Goal: Task Accomplishment & Management: Use online tool/utility

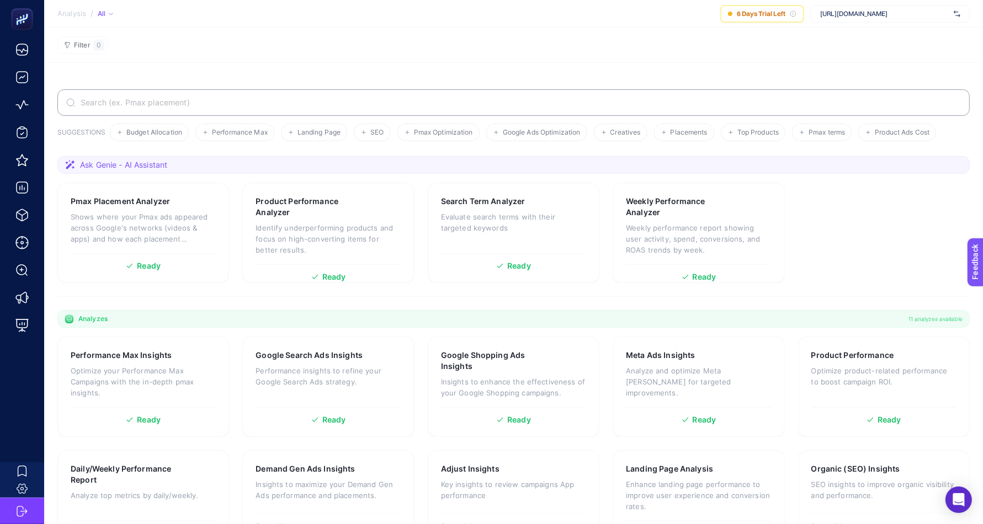
click at [863, 12] on span "https://shop.nurus.com/" at bounding box center [884, 13] width 129 height 9
type input "melo"
click at [883, 12] on input "melo" at bounding box center [884, 13] width 129 height 9
click at [883, 12] on input "text" at bounding box center [884, 13] width 129 height 9
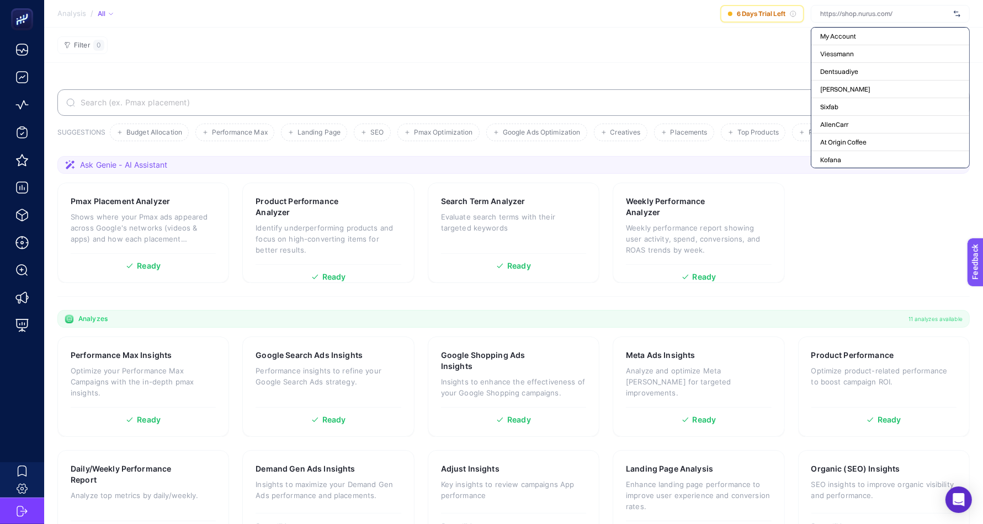
click at [883, 12] on input "text" at bounding box center [884, 13] width 129 height 9
type input "mel"
click at [888, 12] on input "text" at bounding box center [884, 13] width 129 height 9
click at [556, 39] on section "Filter 0" at bounding box center [513, 45] width 938 height 35
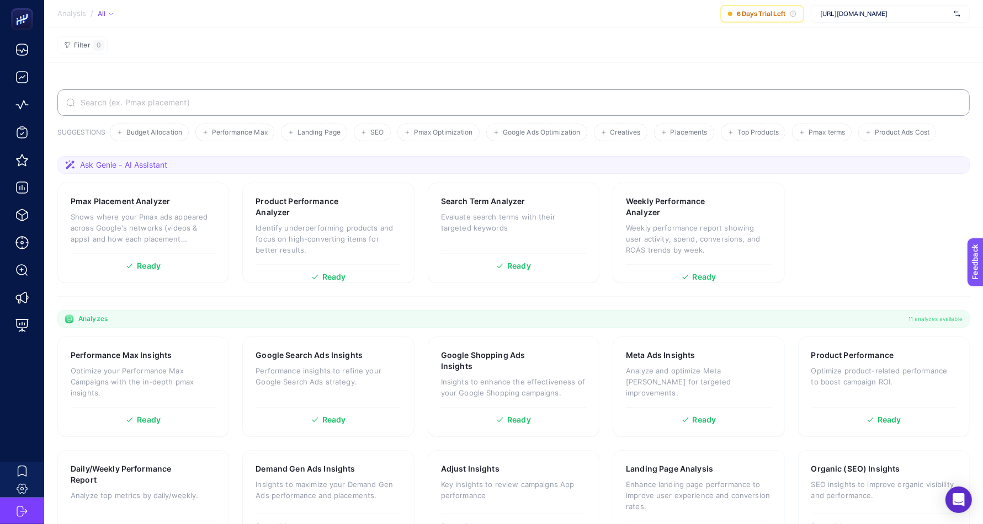
click at [884, 12] on span "https://shop.nurus.com/" at bounding box center [884, 13] width 129 height 9
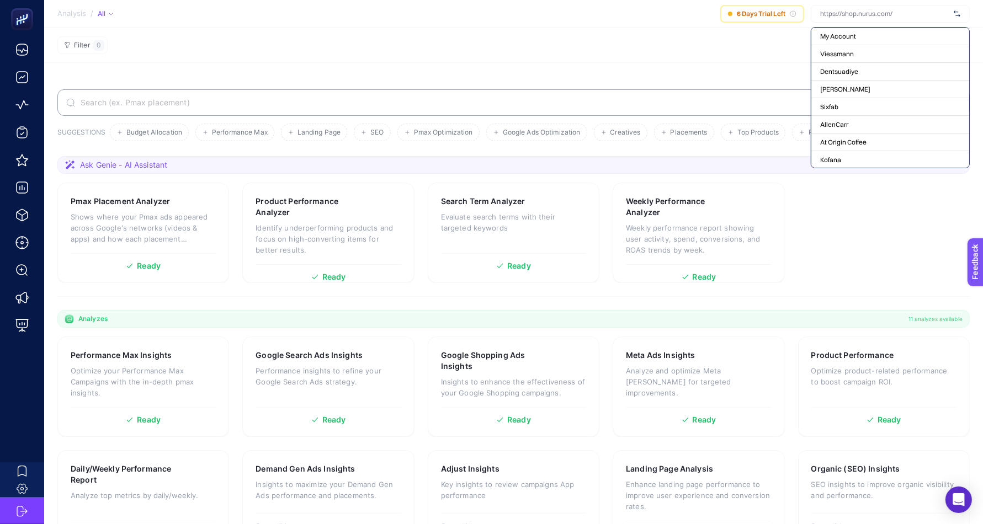
click at [884, 12] on input "text" at bounding box center [884, 13] width 129 height 9
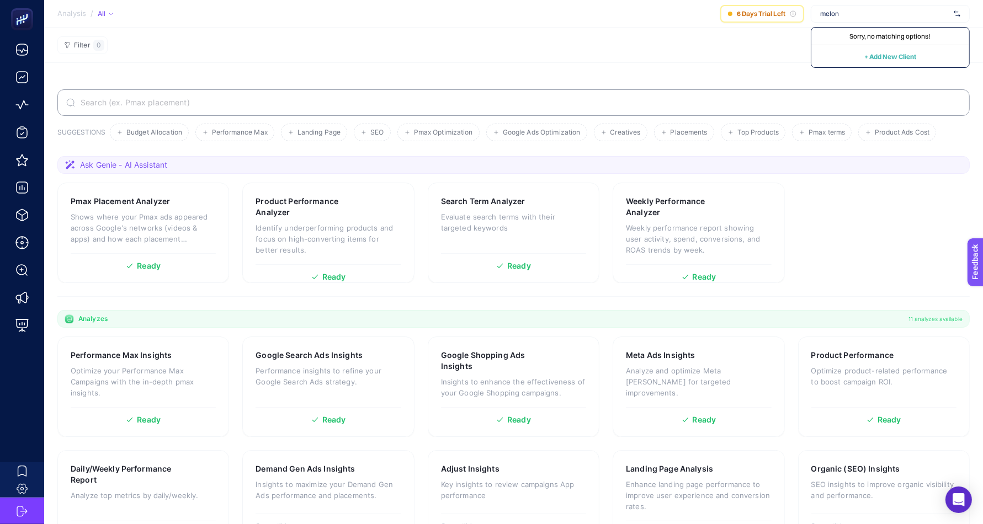
type input "melon"
click at [903, 52] on span "+ Add New Client" at bounding box center [890, 56] width 52 height 8
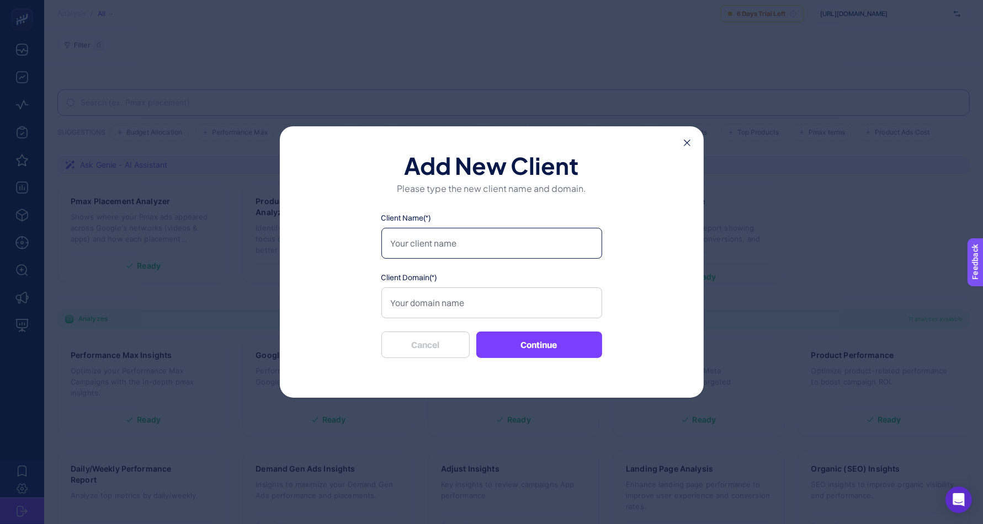
click at [433, 242] on input "Client Name(*)" at bounding box center [491, 243] width 221 height 31
click at [470, 303] on input "Client Domain(*)" at bounding box center [491, 302] width 221 height 31
click at [410, 245] on input "melotaxi" at bounding box center [491, 243] width 221 height 31
type input "melontaxi"
click at [467, 303] on input "Client Domain(*)" at bounding box center [491, 302] width 221 height 31
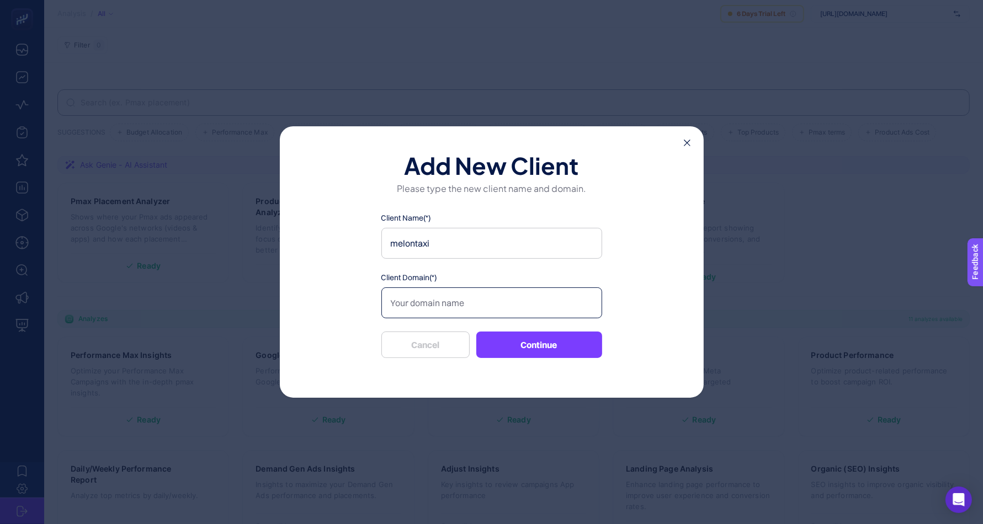
paste input "https://melontaxi.com/"
type input "https://melontaxi.com/"
click at [548, 337] on button "Continue" at bounding box center [539, 345] width 126 height 26
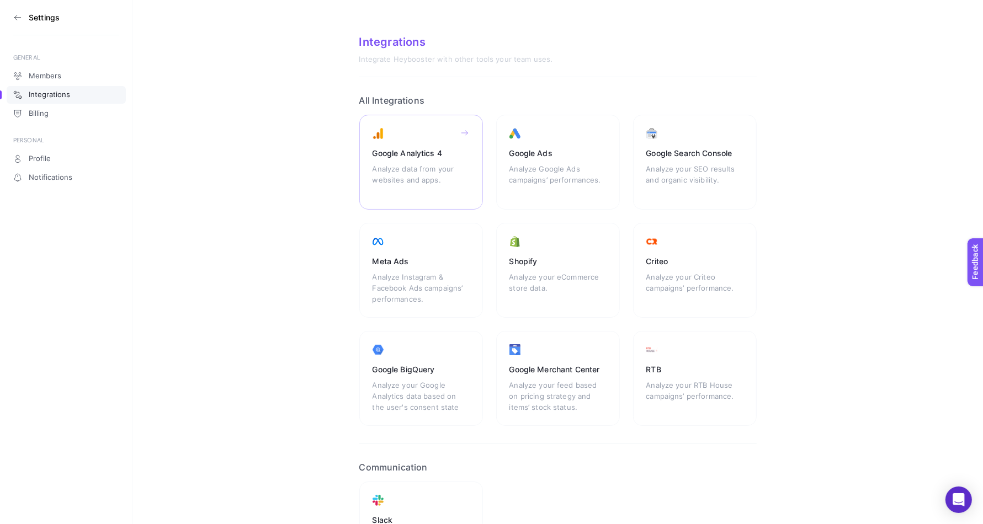
click at [417, 156] on div "Google Analytics 4" at bounding box center [420, 153] width 97 height 11
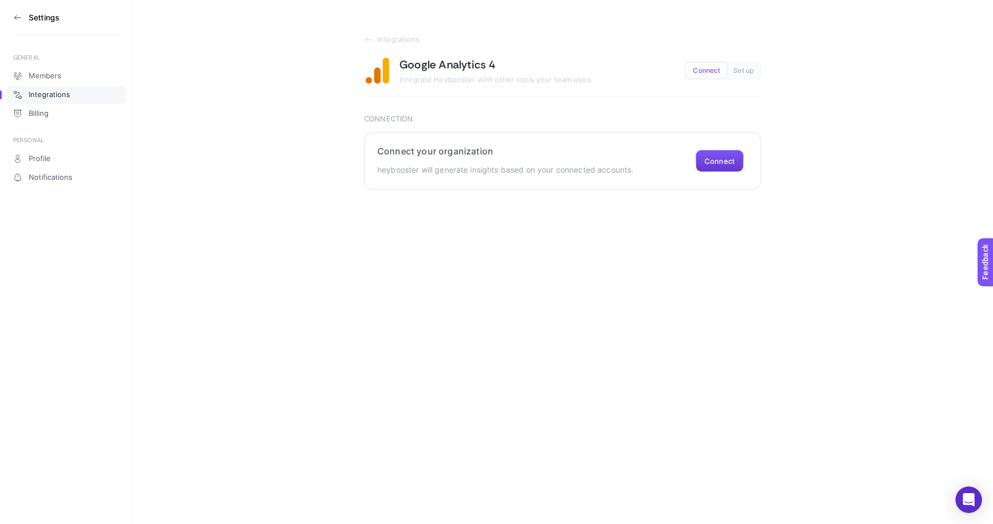
click at [720, 156] on button "Connect" at bounding box center [720, 161] width 48 height 22
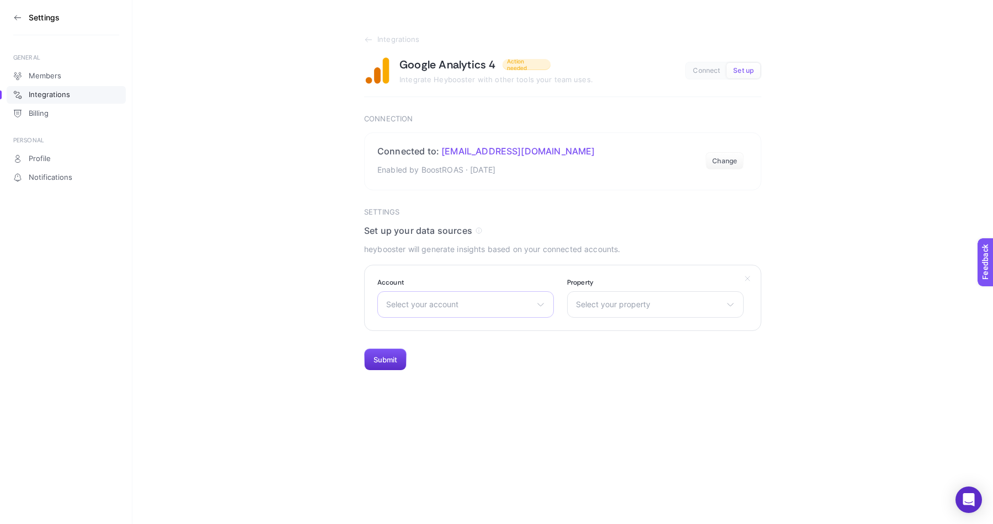
click at [479, 306] on span "Select your account" at bounding box center [459, 304] width 146 height 9
click at [398, 337] on input "text" at bounding box center [465, 331] width 175 height 22
type input "mel"
type input "m"
type input "www"
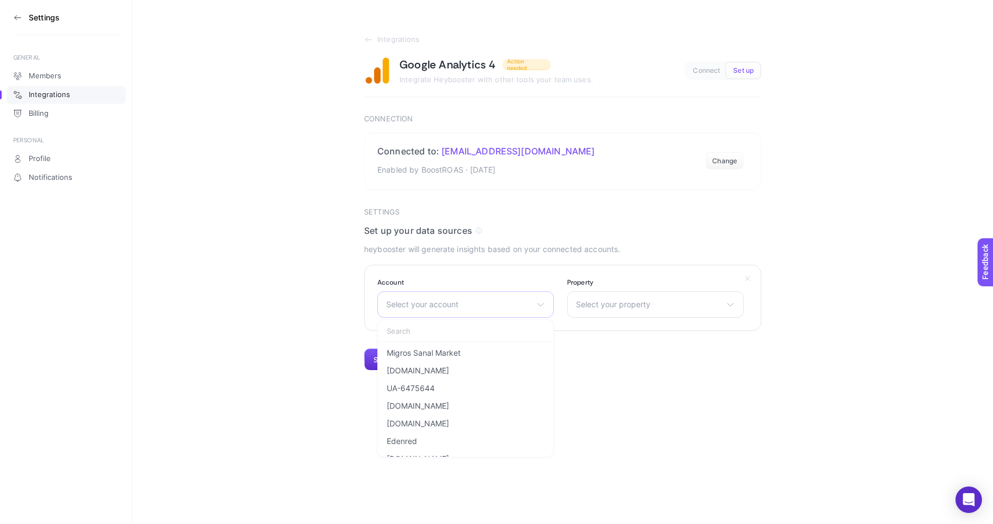
click at [240, 315] on section "Integrations Google Analytics 4 Action needed Integrate Heybooster with other t…" at bounding box center [562, 185] width 861 height 371
click at [460, 239] on div "Set up your data sources heybooster will generate insights based on your connec…" at bounding box center [562, 240] width 397 height 31
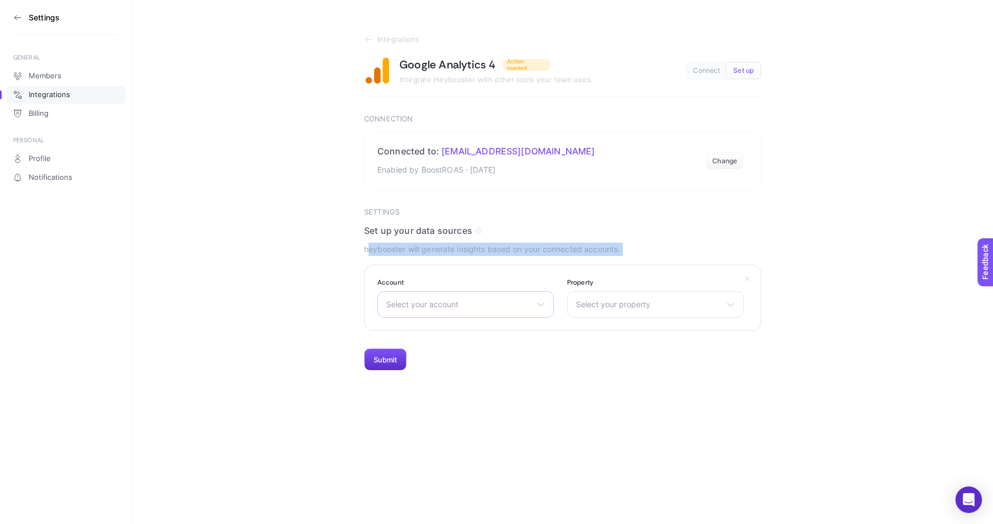
click at [460, 239] on div "Set up your data sources heybooster will generate insights based on your connec…" at bounding box center [562, 240] width 397 height 31
click at [388, 252] on p "heybooster will generate insights based on your connected accounts." at bounding box center [562, 249] width 397 height 13
click at [391, 250] on p "heybooster will generate insights based on your connected accounts." at bounding box center [562, 249] width 397 height 13
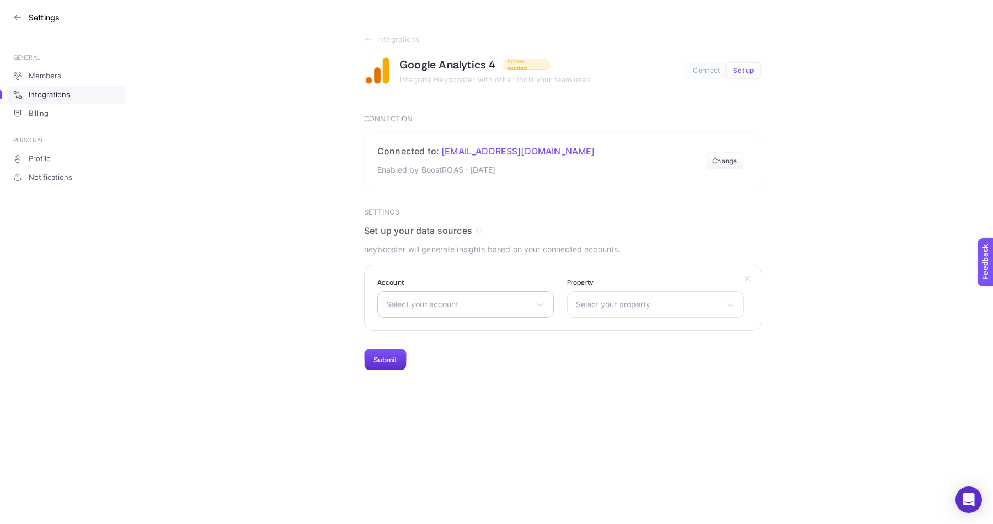
click at [482, 314] on div "Select your account Migros Sanal Market teksayfa.net UA-6475644 www.innova.com.…" at bounding box center [465, 304] width 177 height 26
click at [466, 328] on input "text" at bounding box center [465, 331] width 175 height 22
type input "mel"
click at [468, 334] on input "text" at bounding box center [465, 331] width 175 height 22
click at [609, 315] on div "Select your property There are no matching options available." at bounding box center [655, 304] width 177 height 26
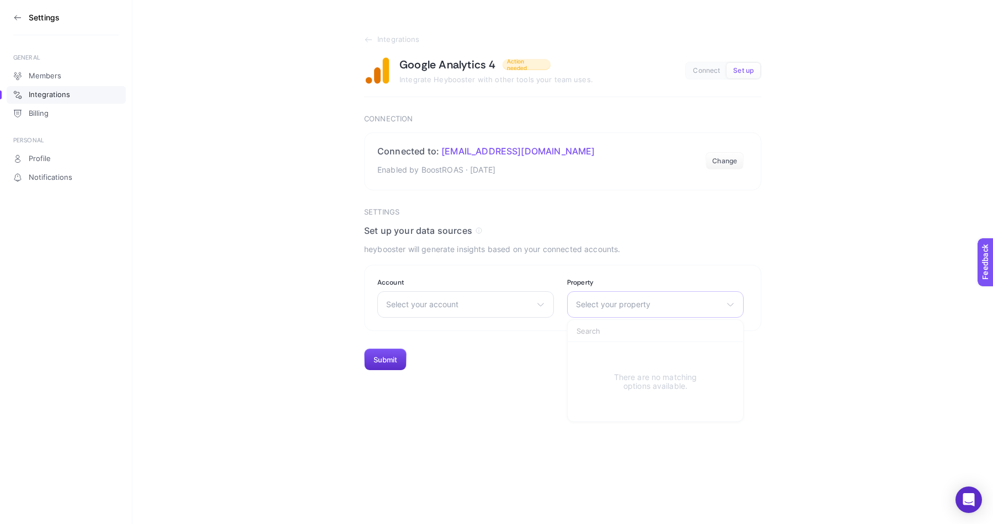
click at [622, 298] on div "Select your property There are no matching options available." at bounding box center [655, 304] width 177 height 26
click at [452, 305] on span "Select your account" at bounding box center [459, 304] width 146 height 9
click at [740, 188] on section "Connected to: boost@boostroas.com Enabled by BoostROAS · Aug 12, 2025 Change" at bounding box center [562, 161] width 397 height 58
click at [702, 73] on span "Connect" at bounding box center [706, 71] width 27 height 8
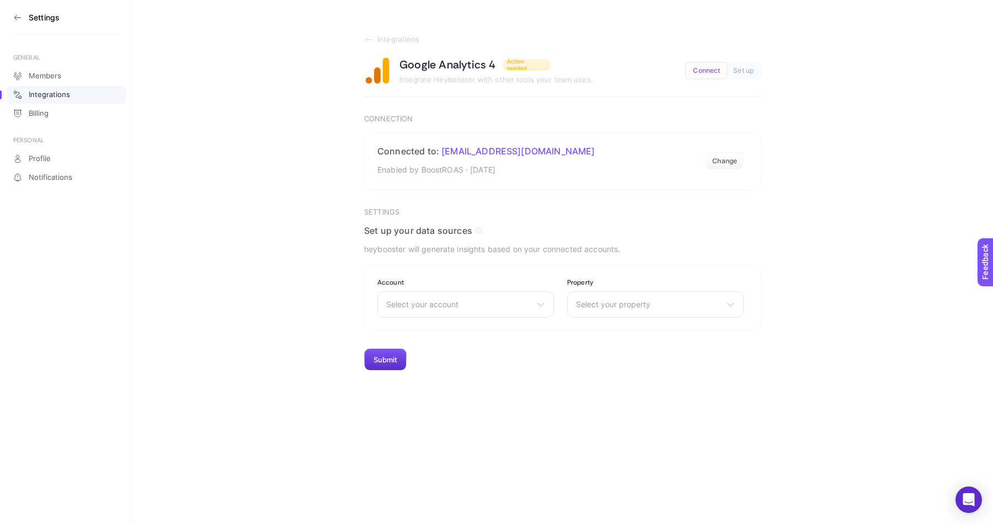
click at [759, 66] on button "Set up" at bounding box center [744, 70] width 34 height 15
click at [548, 172] on section "Connected to: boost@boostroas.com Enabled by BoostROAS · Aug 12, 2025 Change" at bounding box center [562, 161] width 397 height 58
click at [732, 157] on button "Change" at bounding box center [725, 161] width 38 height 18
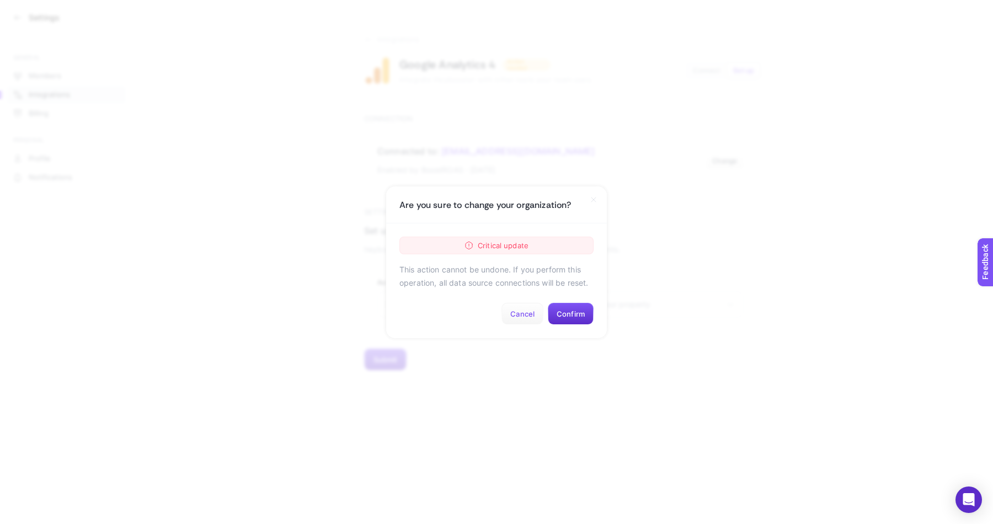
click at [531, 320] on button "Cancel" at bounding box center [523, 314] width 42 height 22
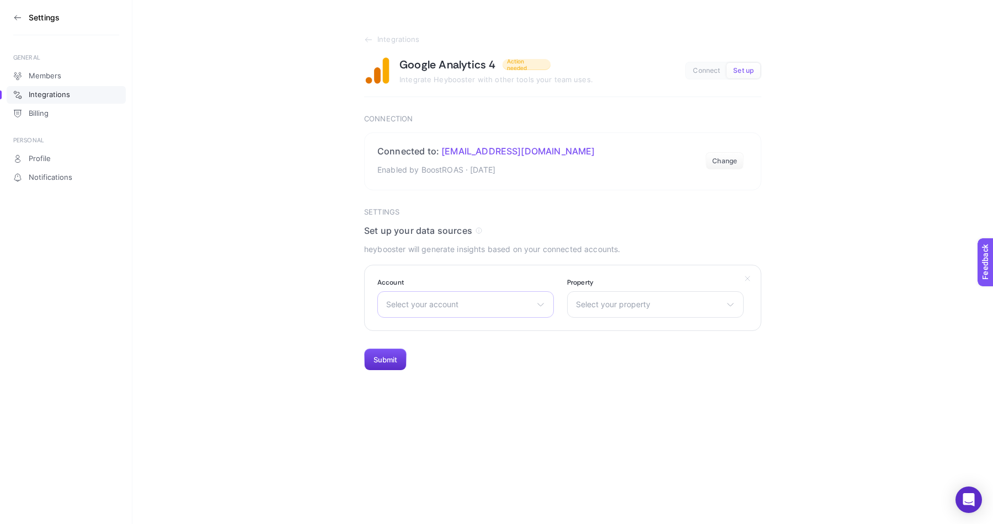
click at [420, 307] on span "Select your account" at bounding box center [459, 304] width 146 height 9
drag, startPoint x: 432, startPoint y: 308, endPoint x: 435, endPoint y: 319, distance: 11.0
click at [435, 318] on section "Account Select your account Migros Sanal Market teksayfa.net UA-6475644 www.inn…" at bounding box center [562, 298] width 397 height 66
click at [434, 313] on div "Select your account Migros Sanal Market teksayfa.net UA-6475644 www.innova.com.…" at bounding box center [465, 304] width 177 height 26
click at [435, 305] on span "Select your account" at bounding box center [459, 304] width 146 height 9
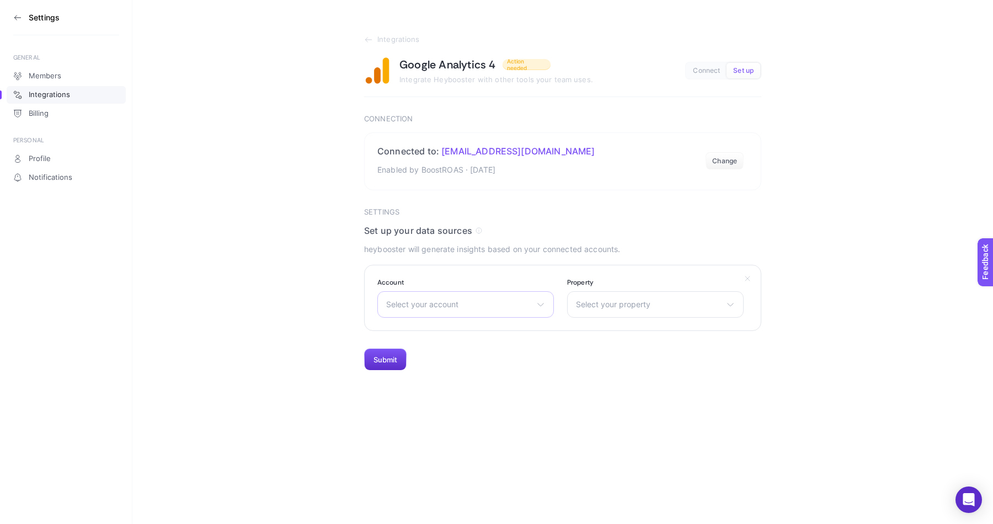
click at [418, 306] on span "Select your account" at bounding box center [459, 304] width 146 height 9
click at [409, 327] on input "text" at bounding box center [465, 331] width 175 height 22
type input "melo"
click at [265, 134] on section "Integrations Google Analytics 4 Action needed Integrate Heybooster with other t…" at bounding box center [562, 185] width 861 height 371
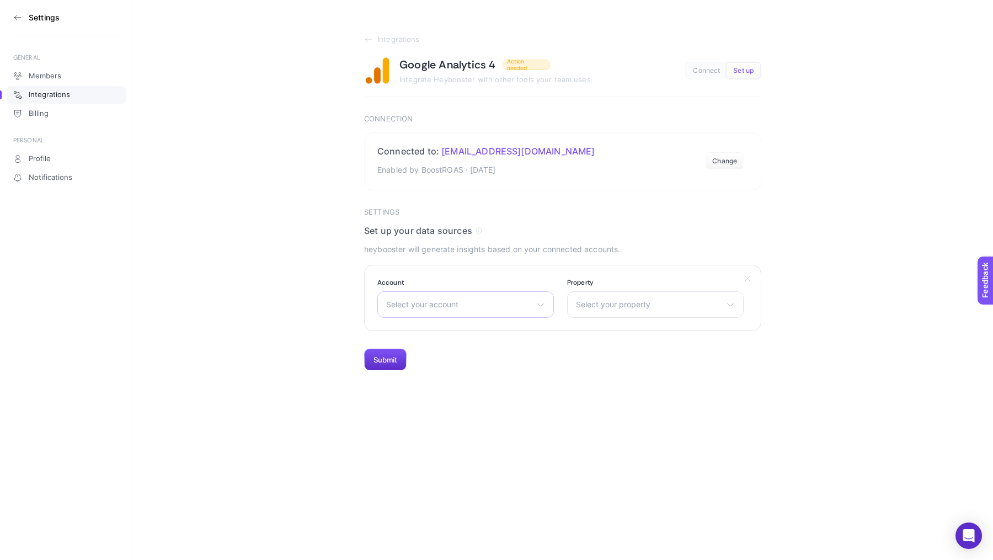
click at [446, 301] on span "Select your account" at bounding box center [459, 304] width 146 height 9
click at [612, 307] on span "Select your property" at bounding box center [649, 304] width 146 height 9
click at [494, 311] on div "Select your account Migros Sanal Market teksayfa.net UA-6475644 www.innova.com.…" at bounding box center [465, 304] width 177 height 26
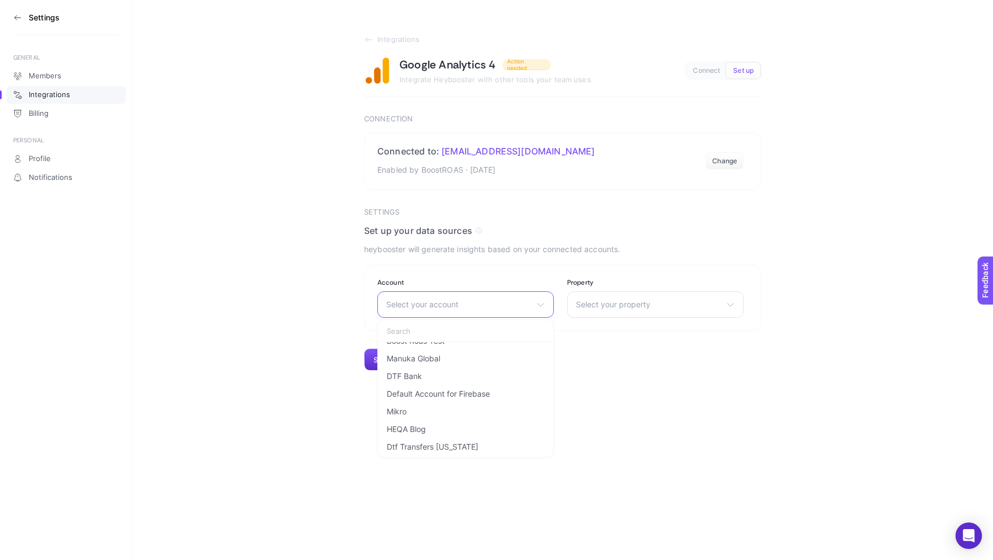
click at [424, 332] on input "text" at bounding box center [465, 331] width 175 height 22
click at [447, 391] on span "Default Account for Firebase" at bounding box center [438, 388] width 103 height 9
click at [607, 309] on div "Select your property Eatvo | GA4" at bounding box center [655, 304] width 177 height 26
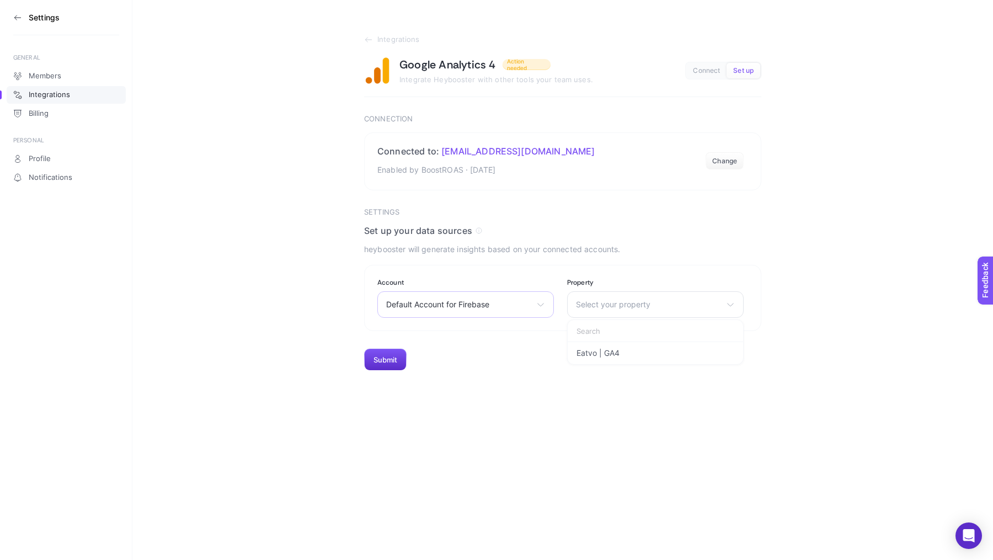
click at [465, 304] on span "Default Account for Firebase" at bounding box center [459, 304] width 146 height 9
click at [442, 330] on input "text" at bounding box center [465, 331] width 175 height 22
type input "defa"
click at [438, 362] on li "Default Account for Firebase" at bounding box center [465, 371] width 171 height 18
click at [657, 313] on div "Select your property melontaxi-llc www.melontaxi.com" at bounding box center [655, 304] width 177 height 26
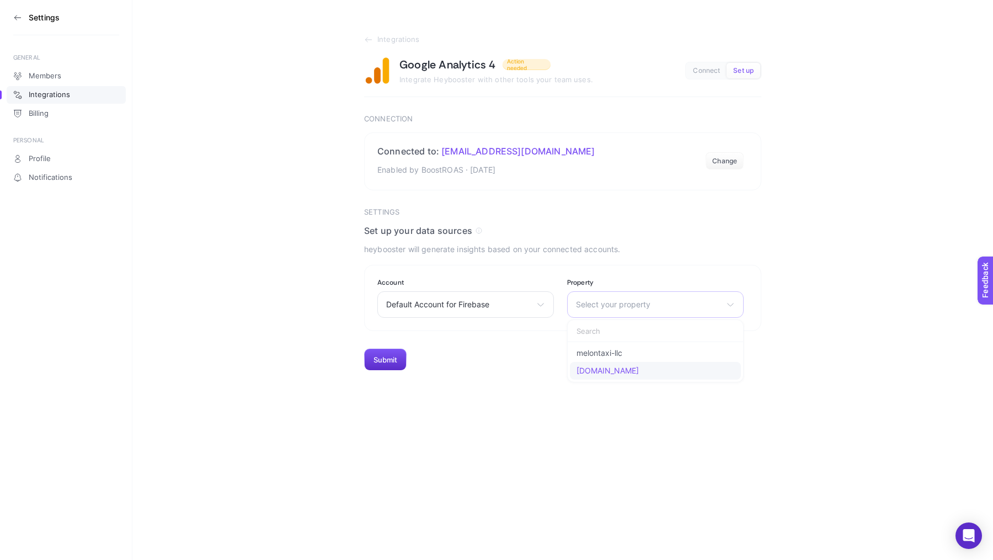
click at [0, 0] on li "www.melontaxi.com" at bounding box center [0, 0] width 0 height 0
click at [597, 305] on span "www.melontaxi.com" at bounding box center [649, 304] width 146 height 9
click at [431, 371] on html "Settings GENERAL Members Integrations Billing PERSONAL Profile Notifications In…" at bounding box center [496, 185] width 993 height 371
click at [472, 371] on html "Settings GENERAL Members Integrations Billing PERSONAL Profile Notifications In…" at bounding box center [496, 185] width 993 height 371
click at [334, 175] on section "Integrations Google Analytics 4 Action needed Integrate Heybooster with other t…" at bounding box center [562, 185] width 861 height 371
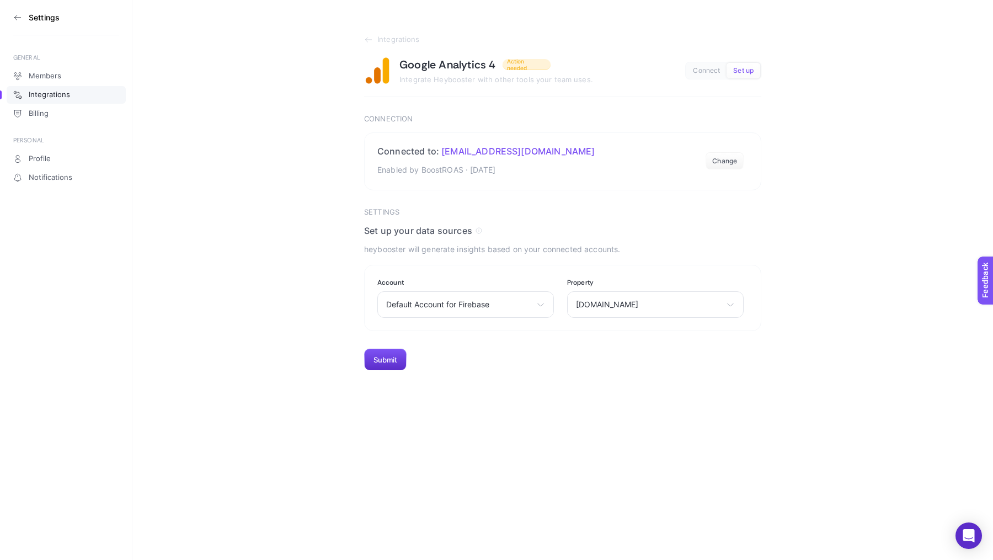
click at [23, 25] on section "Settings" at bounding box center [66, 17] width 106 height 35
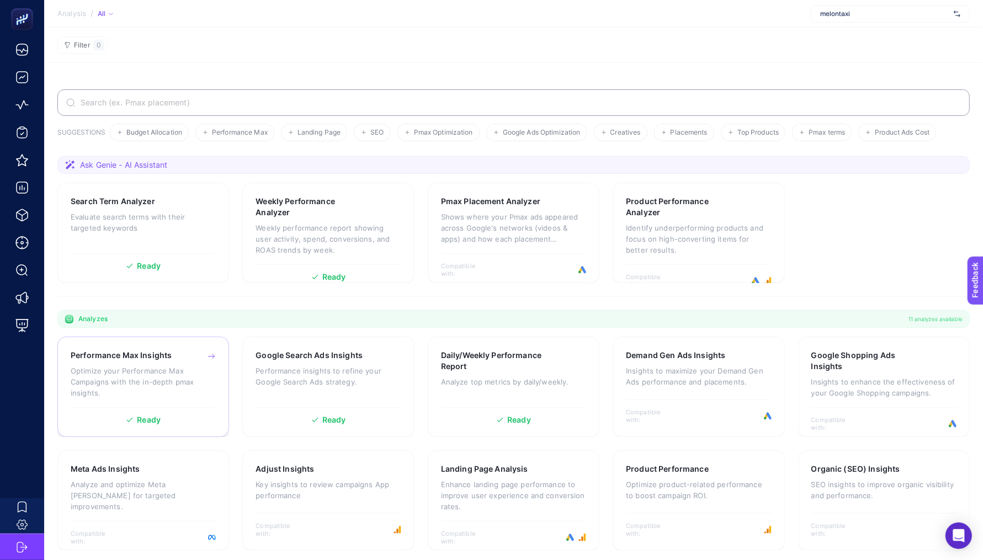
click at [189, 373] on p "Optimize your Performance Max Campaigns with the in-depth pmax insights." at bounding box center [143, 381] width 145 height 33
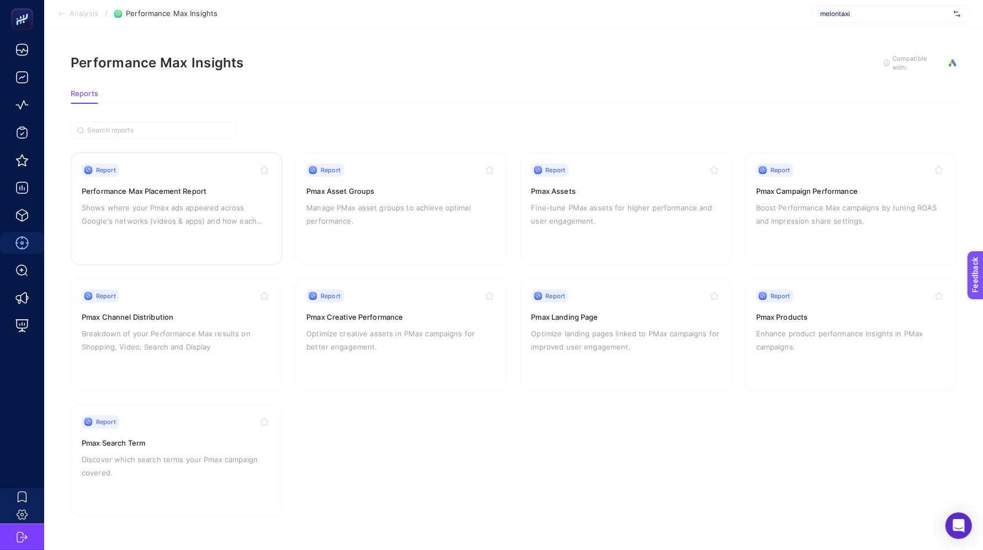
click at [164, 209] on p "Shows where your Pmax ads appeared across Google's networks (videos & apps) and…" at bounding box center [176, 214] width 189 height 26
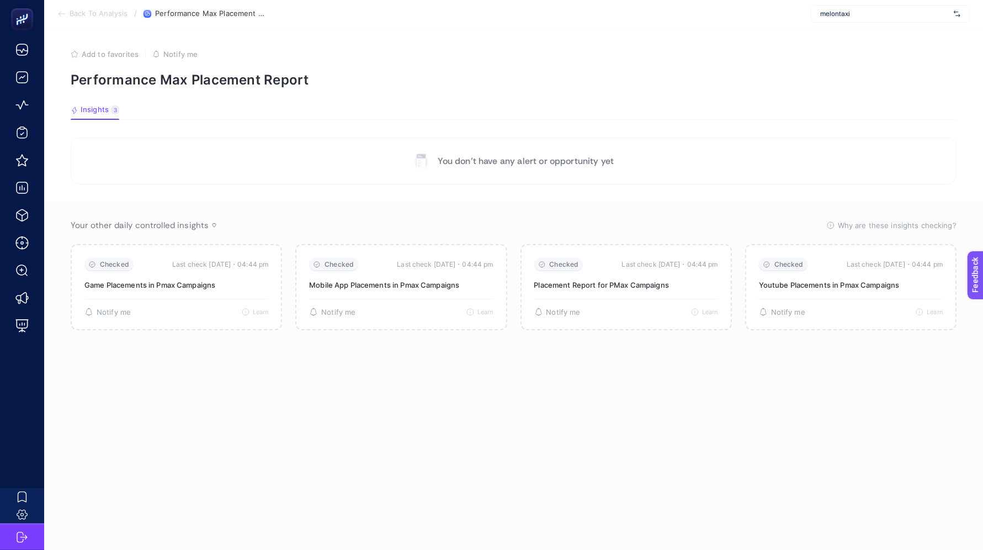
click at [77, 14] on span "Back To Analysis" at bounding box center [99, 13] width 58 height 9
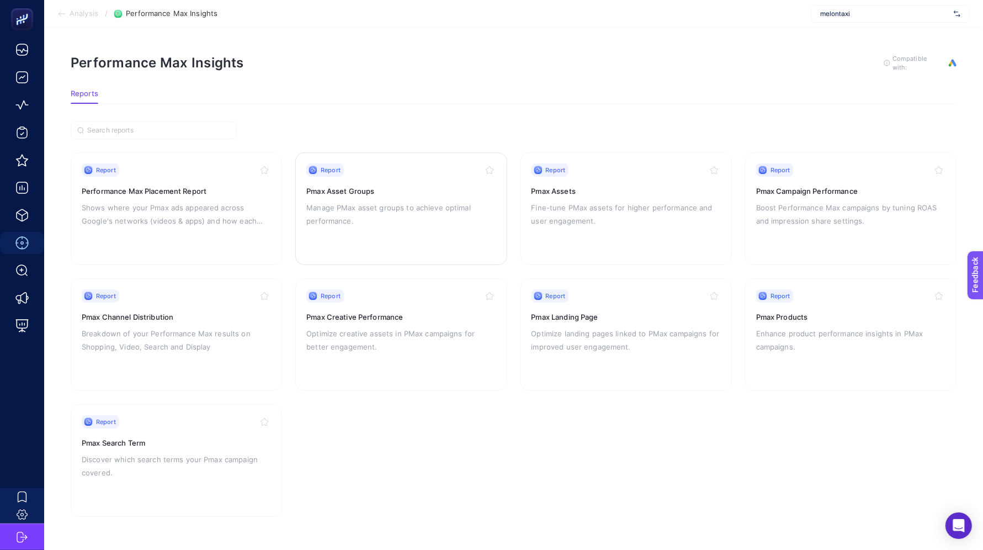
click at [371, 188] on h3 "Pmax Asset Groups" at bounding box center [400, 190] width 189 height 11
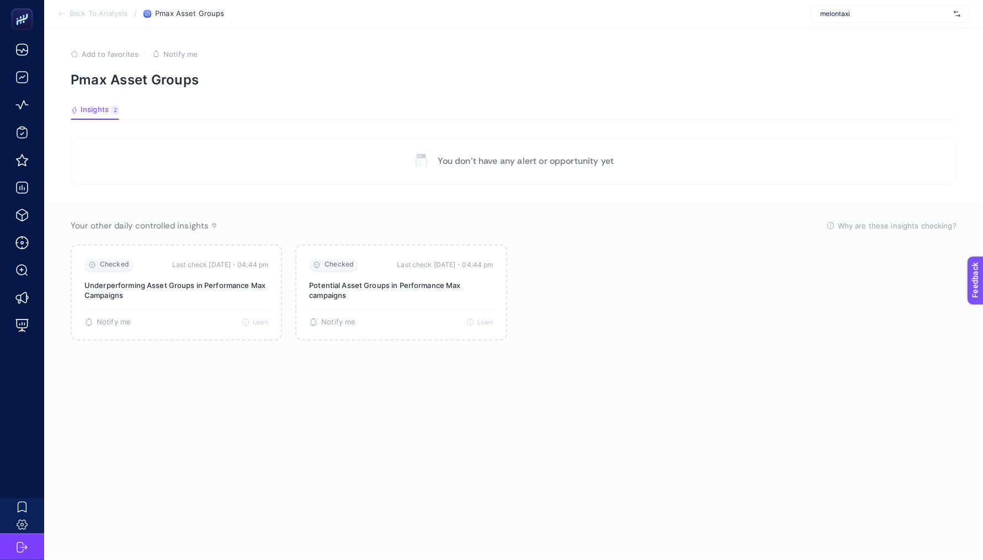
click at [85, 13] on span "Back To Analysis" at bounding box center [99, 13] width 58 height 9
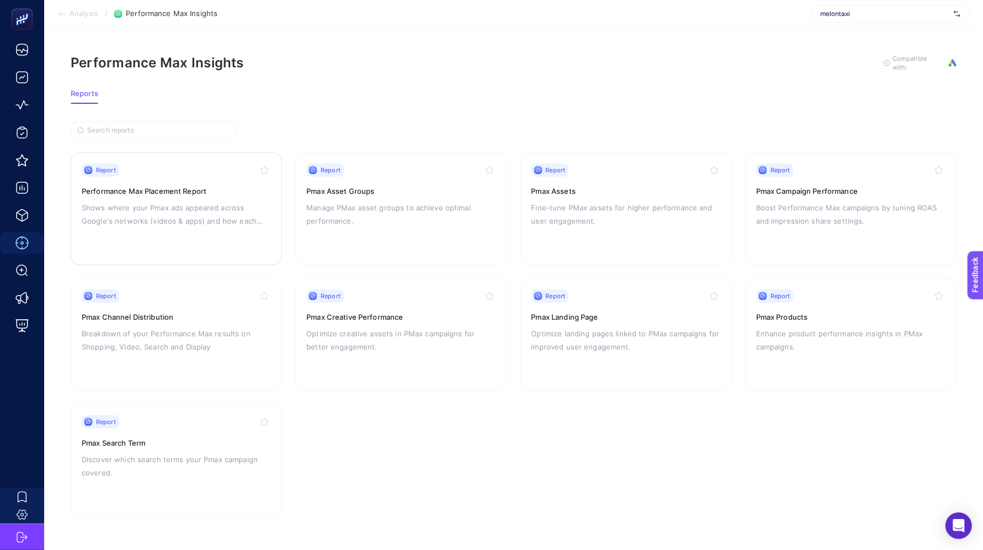
click at [199, 205] on p "Shows where your Pmax ads appeared across Google's networks (videos & apps) and…" at bounding box center [176, 214] width 189 height 26
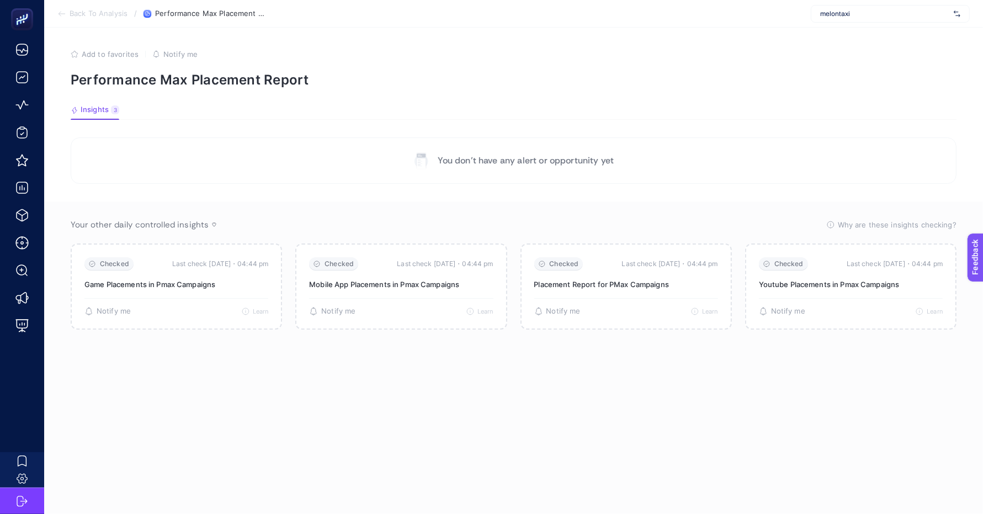
click at [484, 167] on div "You don’t have any alert or opportunity yet" at bounding box center [513, 161] width 201 height 18
click at [484, 167] on p "You don’t have any alert or opportunity yet" at bounding box center [526, 160] width 176 height 13
click at [553, 166] on p "You don’t have any alert or opportunity yet" at bounding box center [526, 160] width 176 height 13
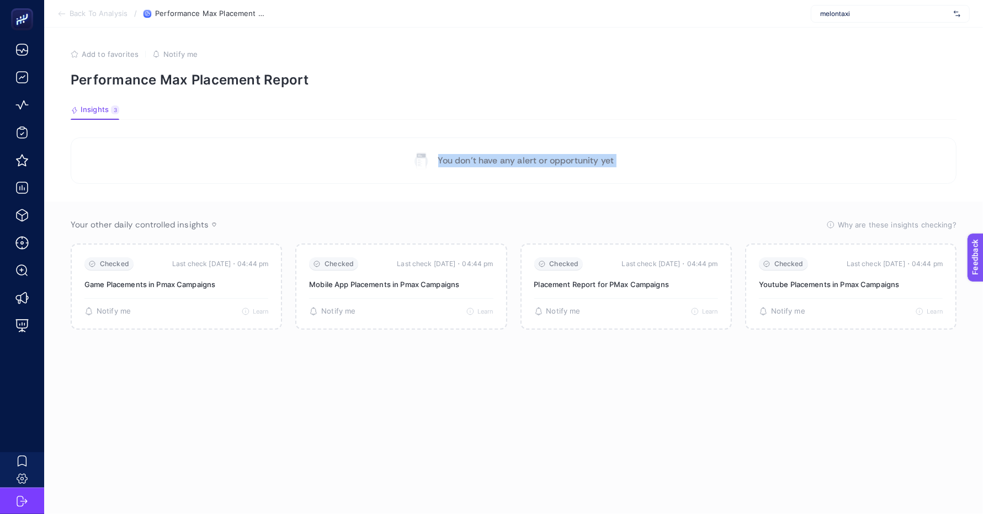
click at [553, 166] on p "You don’t have any alert or opportunity yet" at bounding box center [526, 160] width 176 height 13
